Goal: Manage account settings

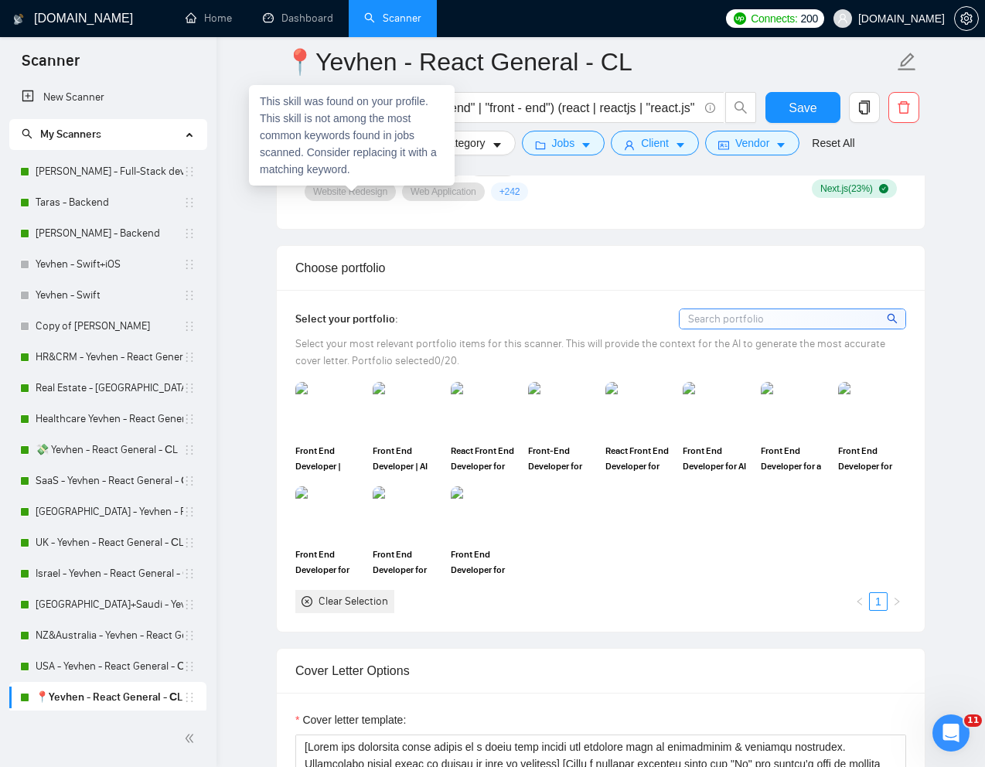
scroll to position [1326, 0]
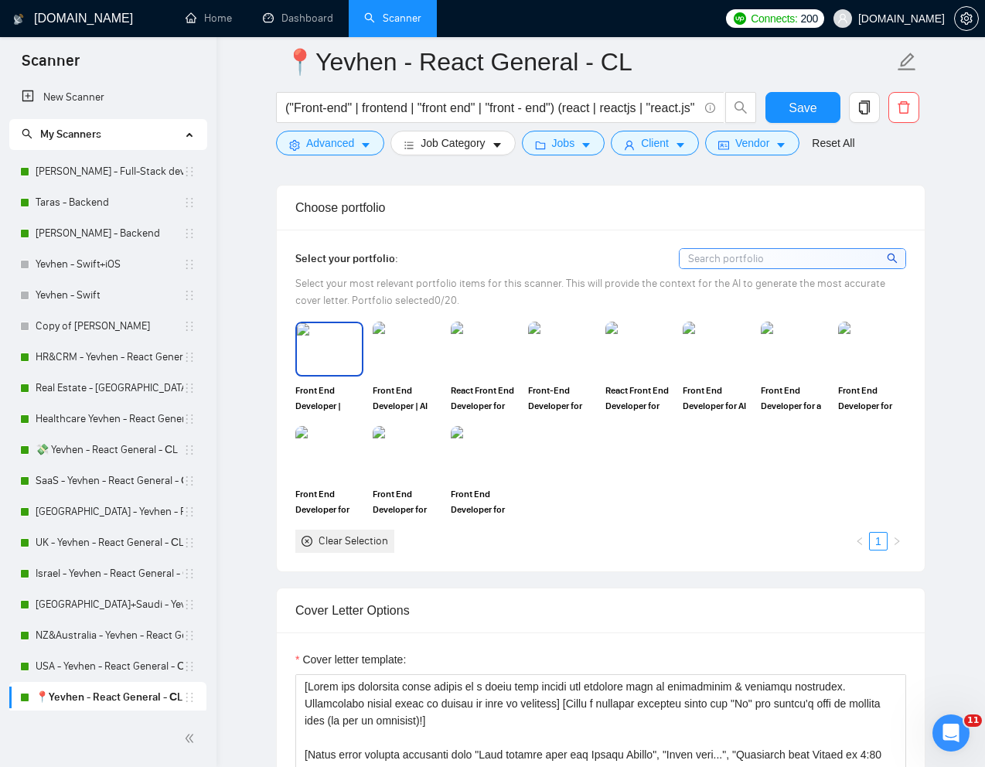
click at [319, 374] on img at bounding box center [329, 348] width 65 height 51
click at [391, 374] on img at bounding box center [406, 348] width 65 height 51
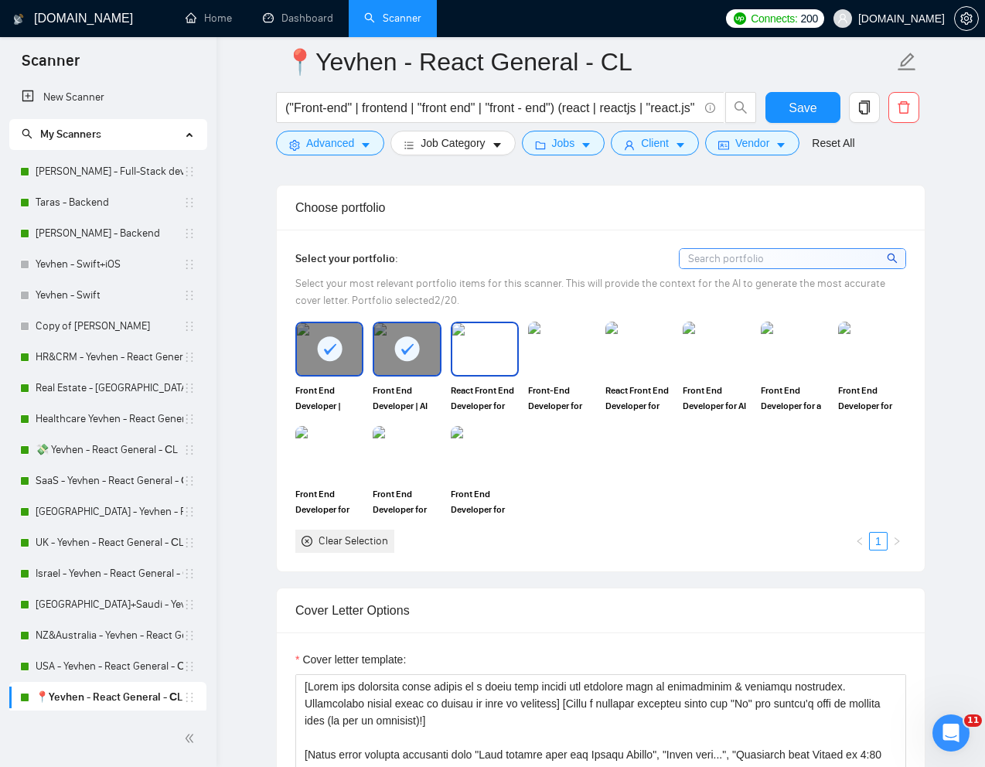
click at [473, 374] on img at bounding box center [484, 348] width 65 height 51
click at [548, 374] on img at bounding box center [562, 348] width 65 height 51
click at [618, 376] on img at bounding box center [640, 349] width 68 height 54
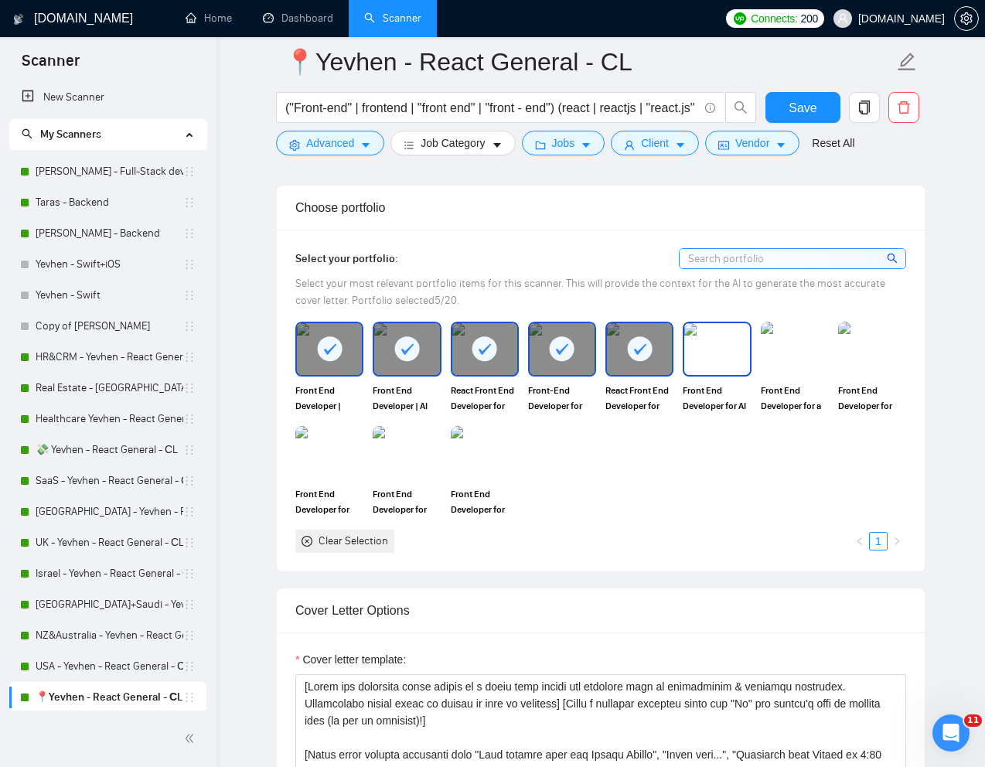
click at [707, 374] on img at bounding box center [716, 348] width 65 height 51
click at [809, 374] on img at bounding box center [795, 348] width 65 height 51
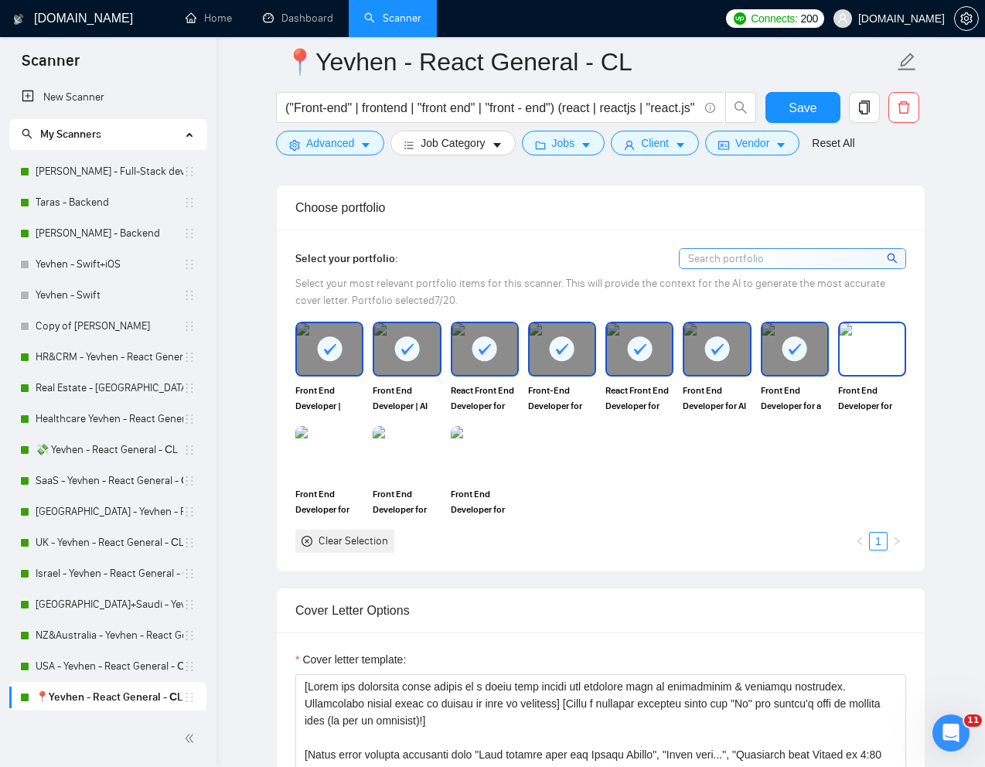
click at [854, 374] on img at bounding box center [872, 348] width 65 height 51
click at [475, 465] on img at bounding box center [484, 453] width 65 height 51
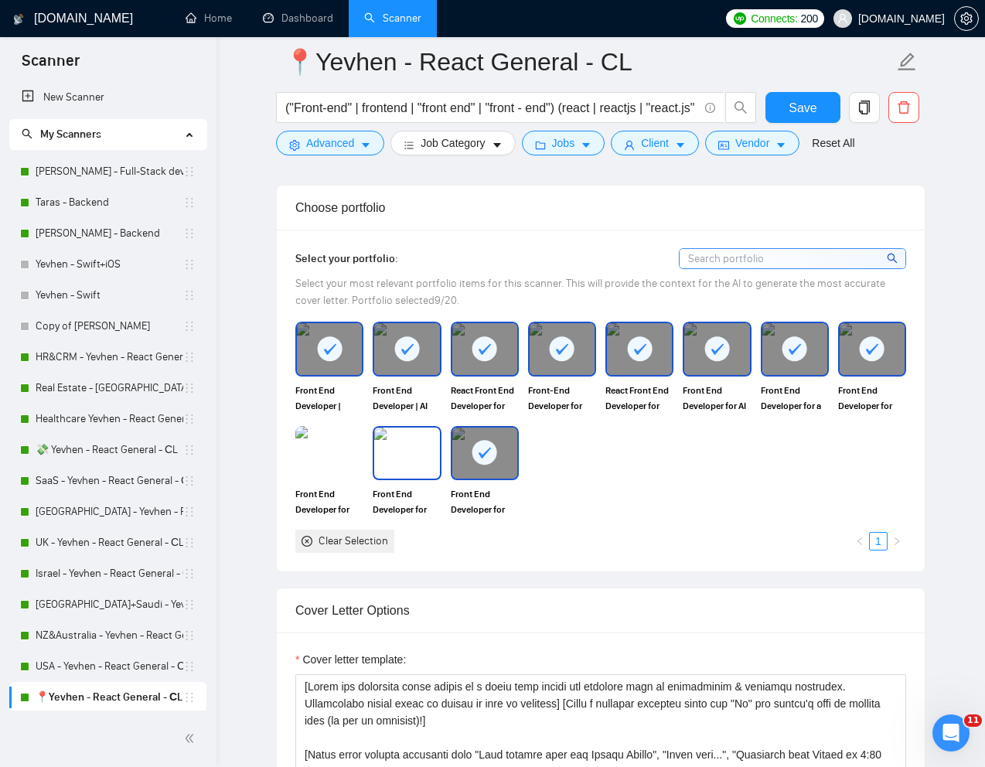
click at [406, 465] on img at bounding box center [406, 453] width 65 height 51
click at [360, 465] on img at bounding box center [329, 453] width 68 height 54
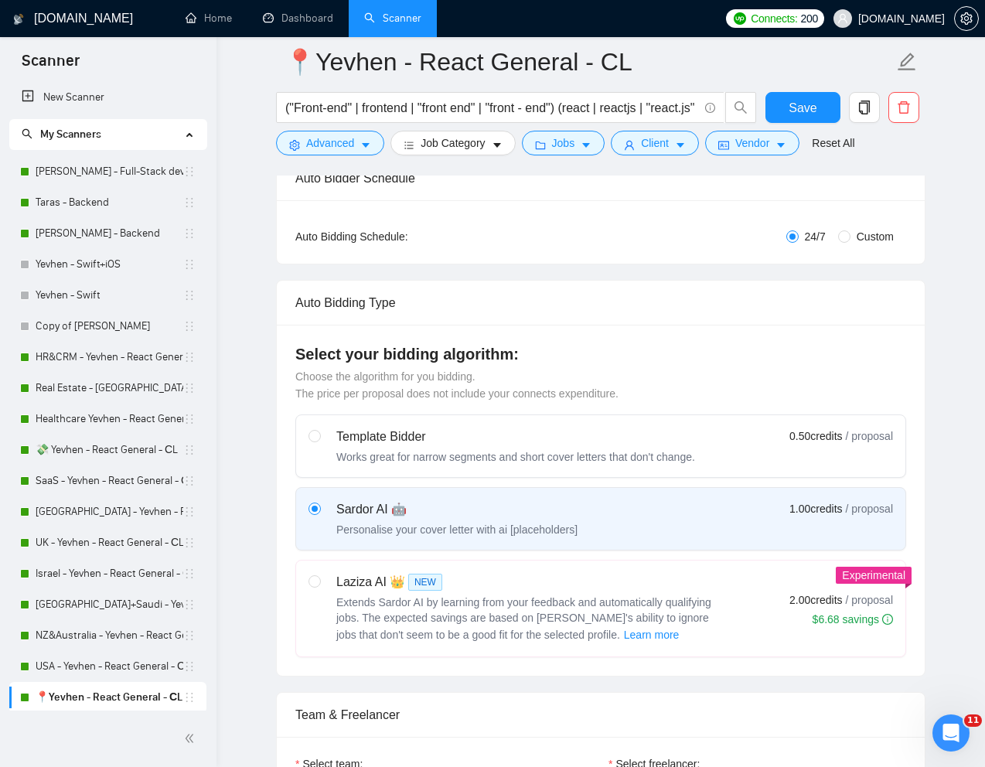
scroll to position [99, 0]
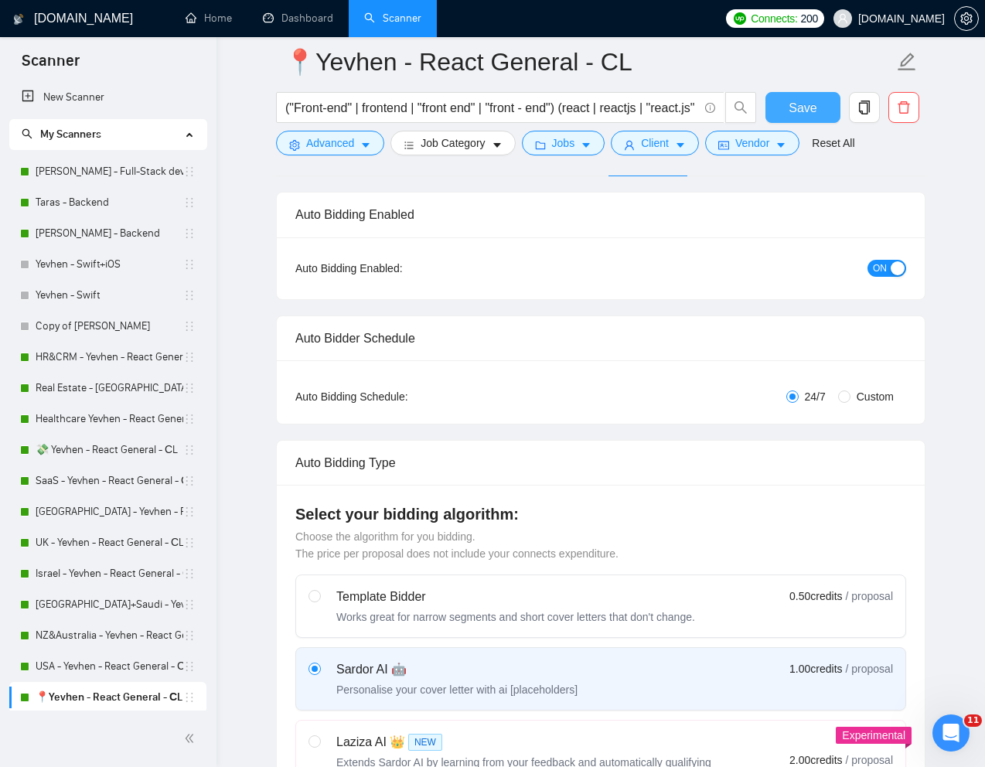
click at [807, 111] on span "Save" at bounding box center [803, 107] width 28 height 19
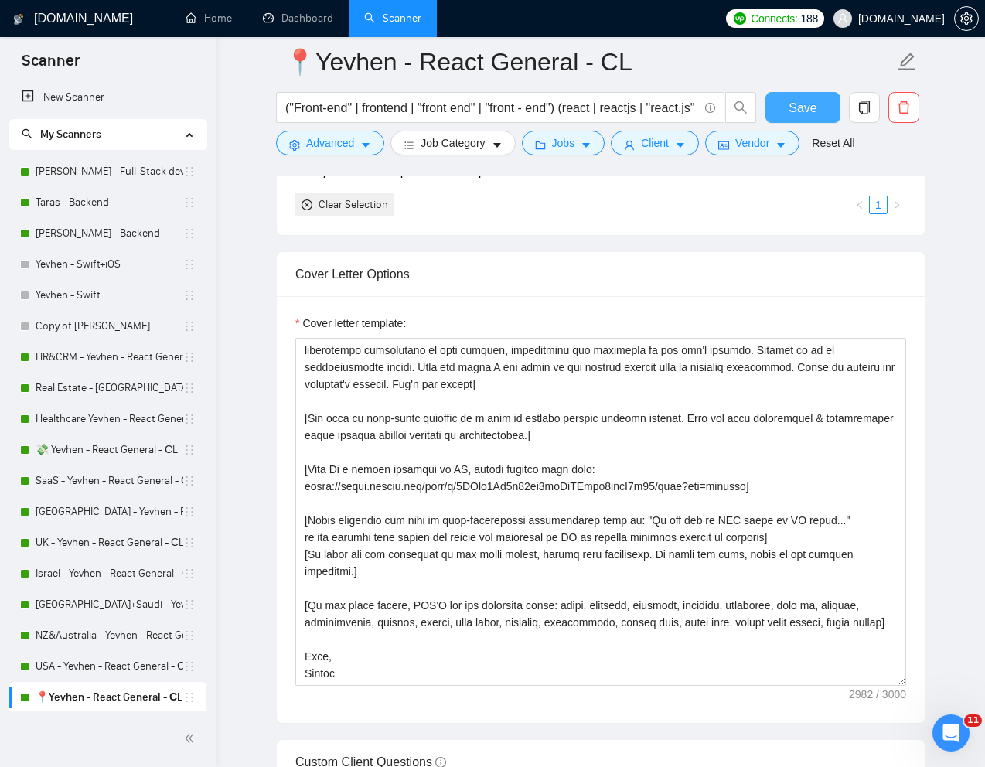
scroll to position [0, 0]
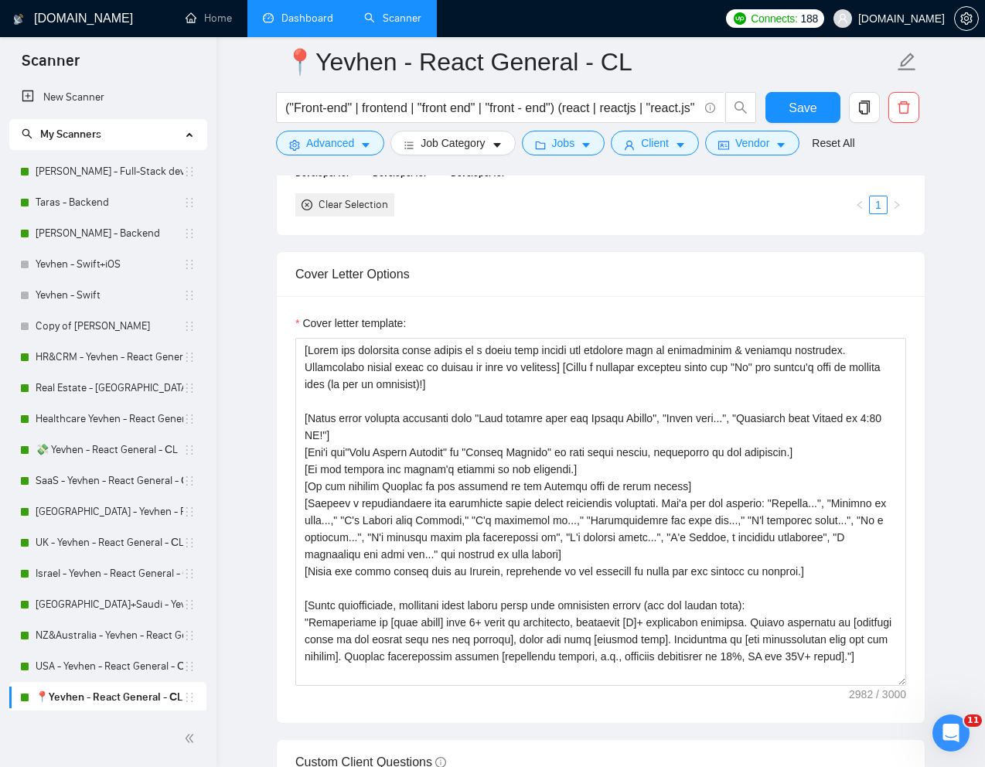
click at [300, 25] on link "Dashboard" at bounding box center [298, 18] width 70 height 13
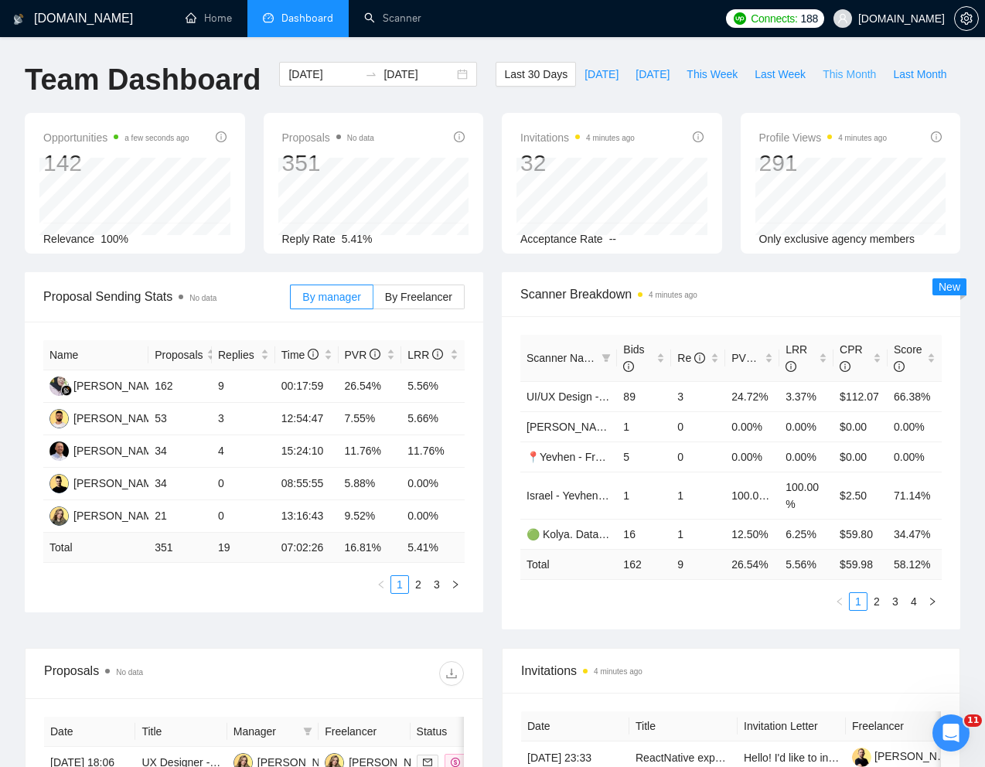
click at [823, 83] on span "This Month" at bounding box center [849, 74] width 53 height 17
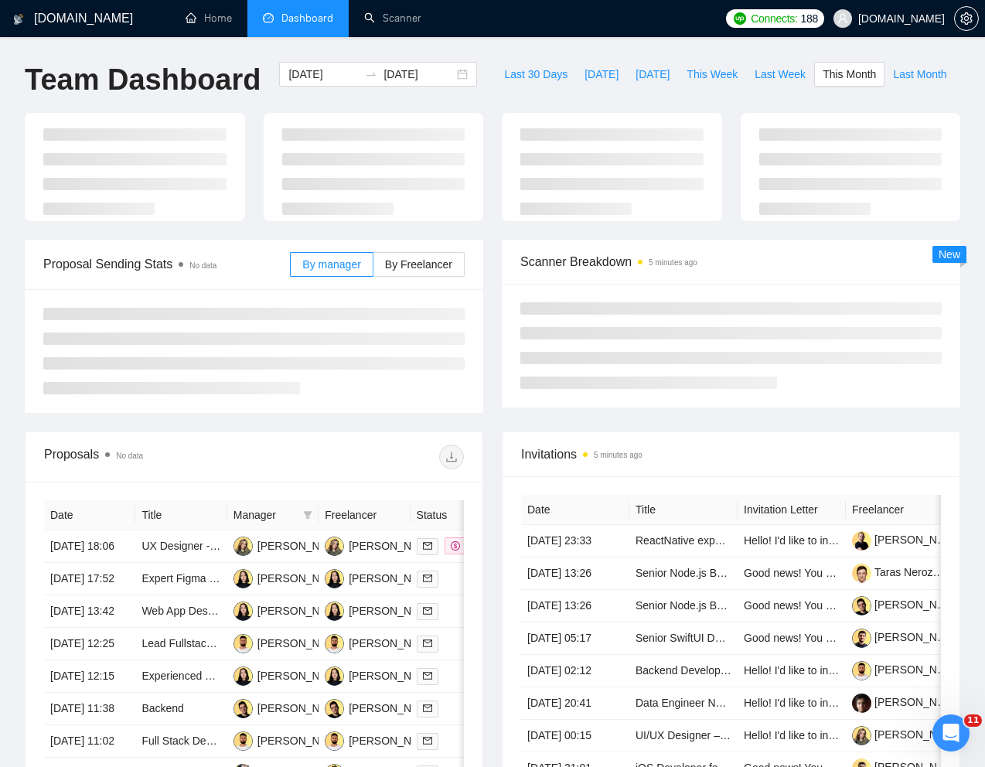
type input "[DATE]"
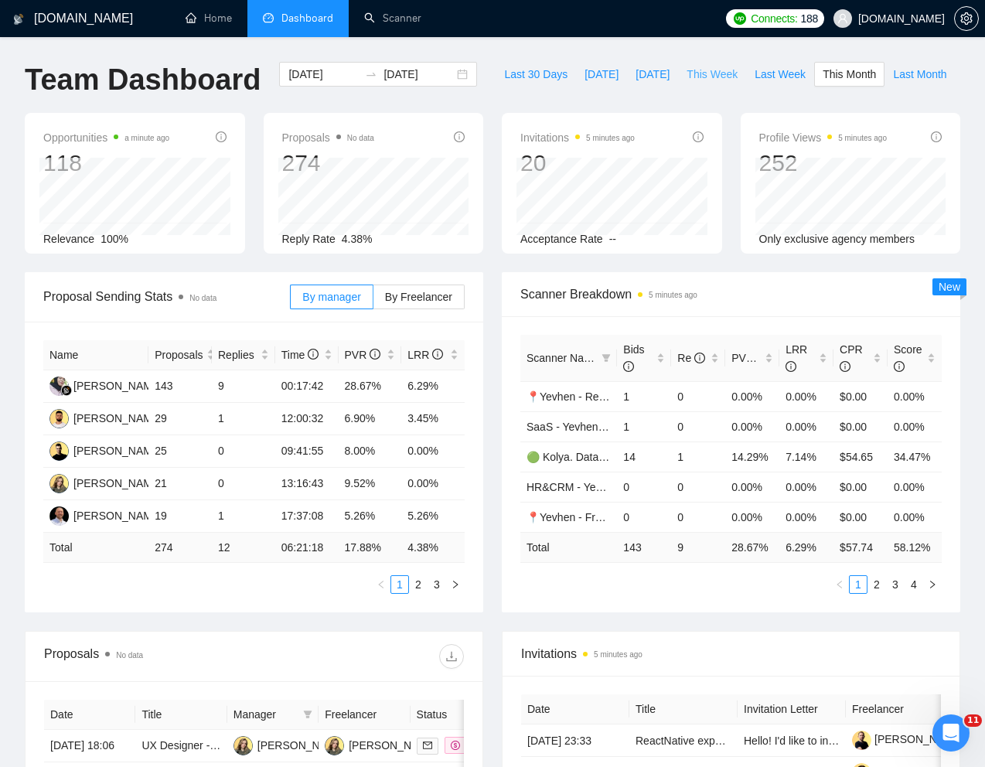
click at [687, 83] on span "This Week" at bounding box center [712, 74] width 51 height 17
type input "[DATE]"
